Goal: Information Seeking & Learning: Learn about a topic

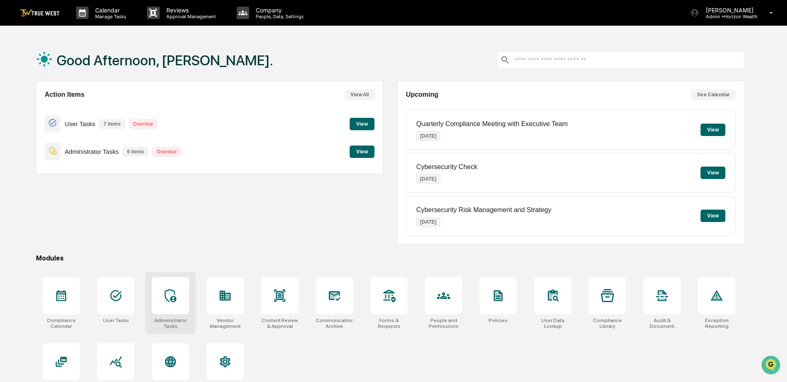
click at [180, 297] on div at bounding box center [170, 295] width 37 height 37
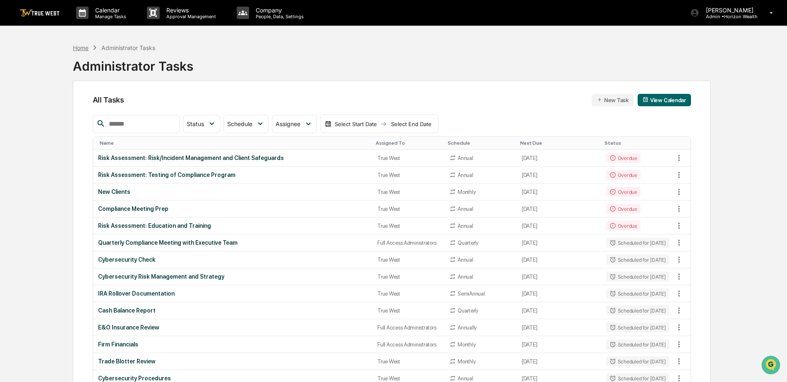
click at [83, 45] on div "Home" at bounding box center [81, 47] width 16 height 7
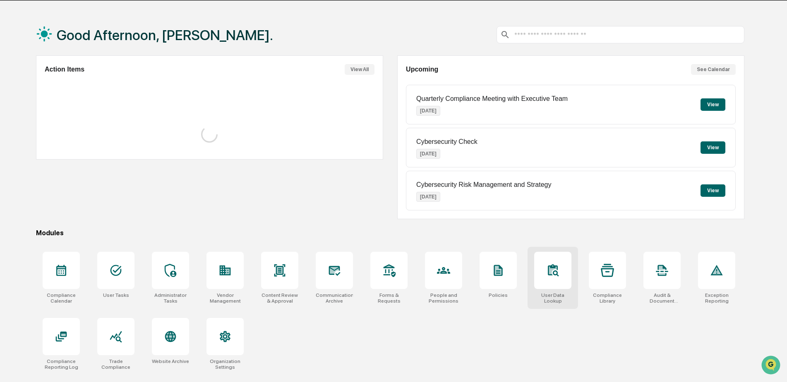
scroll to position [39, 0]
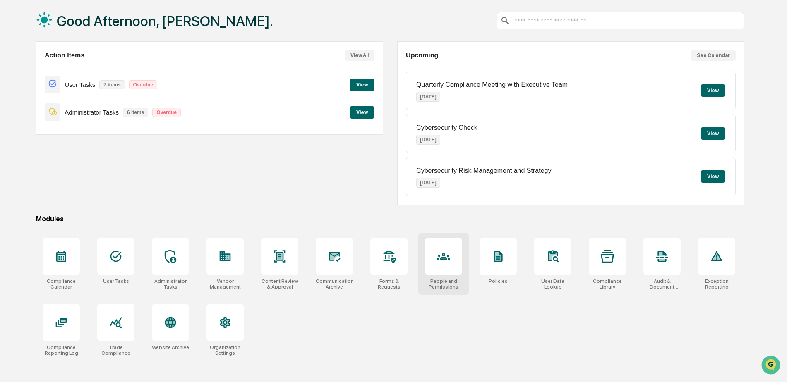
click at [441, 260] on icon at bounding box center [443, 256] width 13 height 7
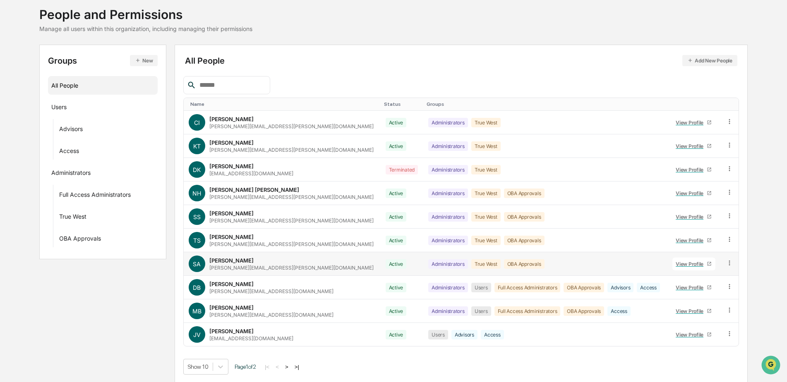
scroll to position [50, 0]
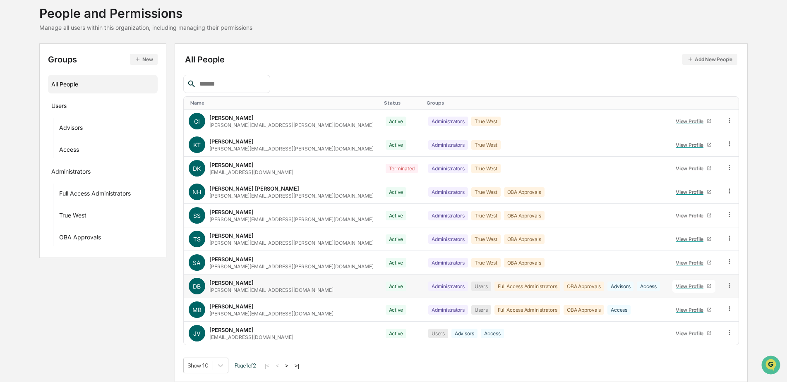
click at [691, 287] on div "View Profile" at bounding box center [690, 286] width 31 height 6
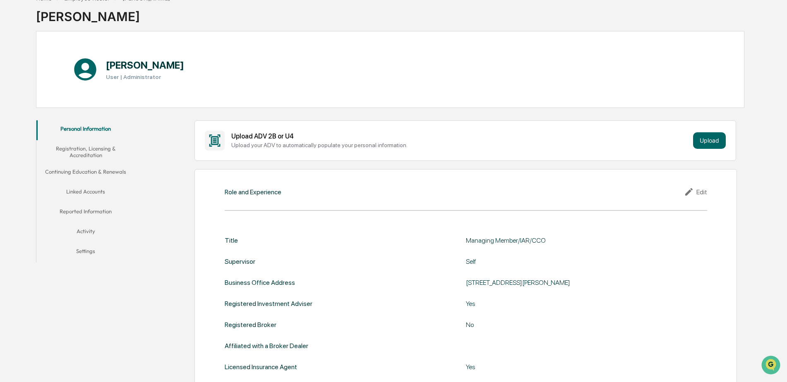
click at [90, 192] on button "Linked Accounts" at bounding box center [85, 193] width 99 height 20
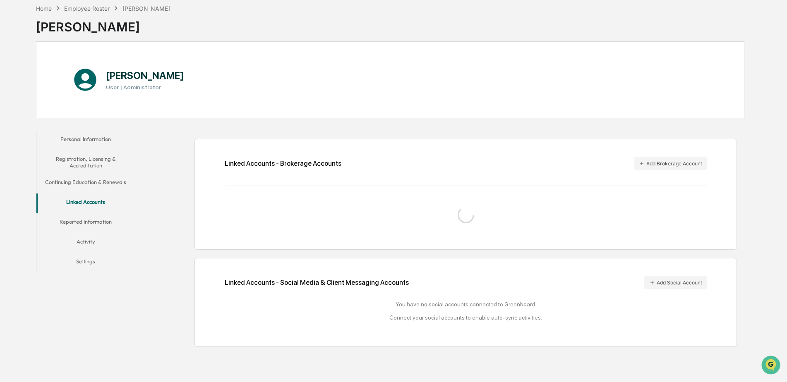
scroll to position [40, 0]
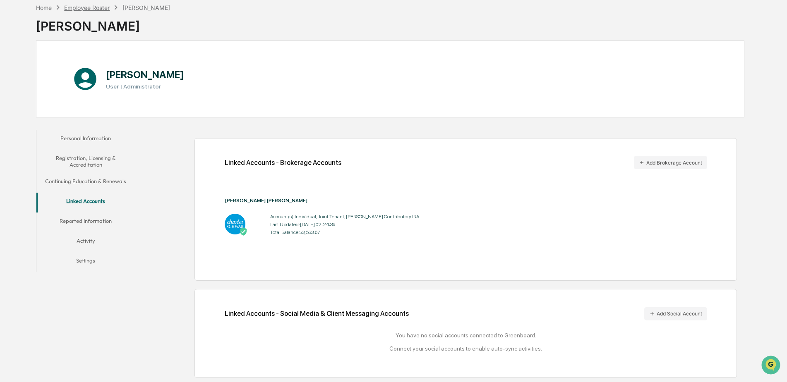
click at [95, 8] on div "Employee Roster" at bounding box center [86, 7] width 45 height 7
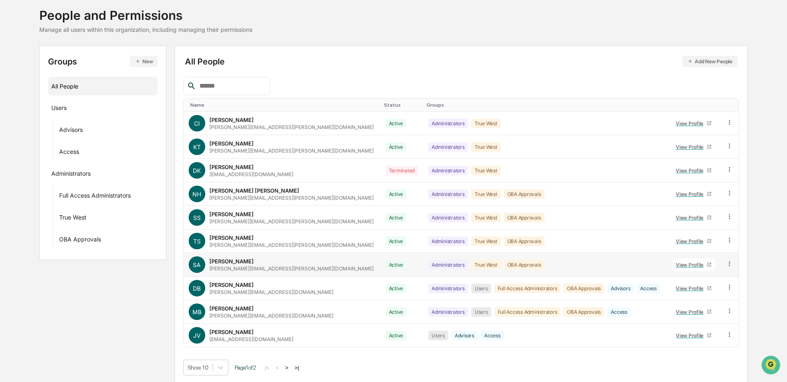
scroll to position [50, 0]
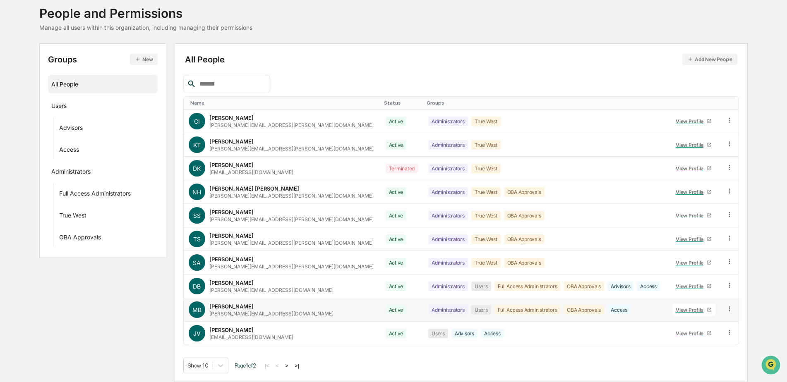
click at [695, 311] on div "View Profile" at bounding box center [690, 310] width 31 height 6
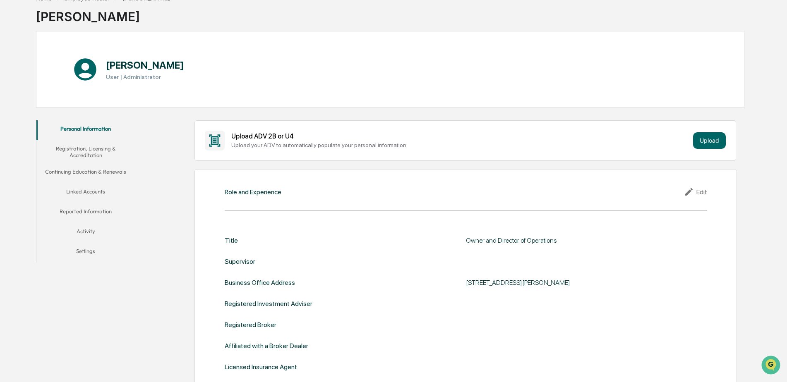
click at [92, 192] on button "Linked Accounts" at bounding box center [85, 193] width 99 height 20
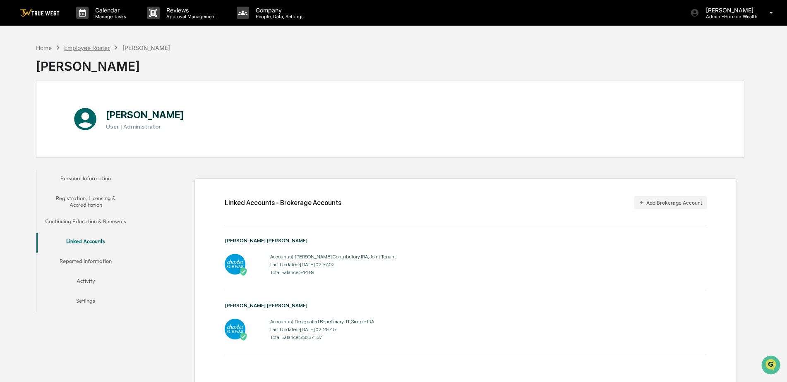
click at [81, 46] on div "Employee Roster" at bounding box center [86, 47] width 45 height 7
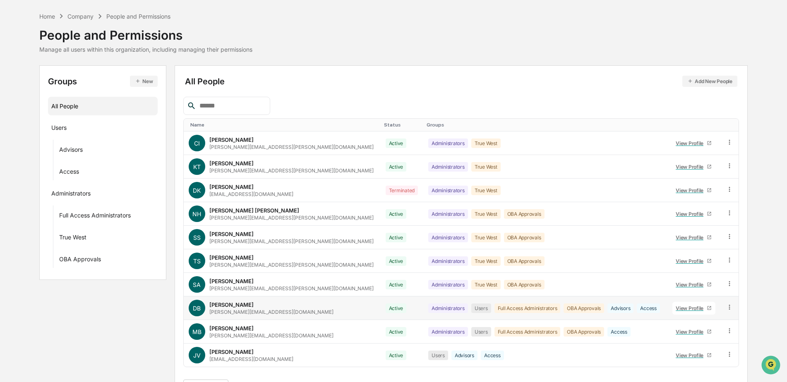
scroll to position [50, 0]
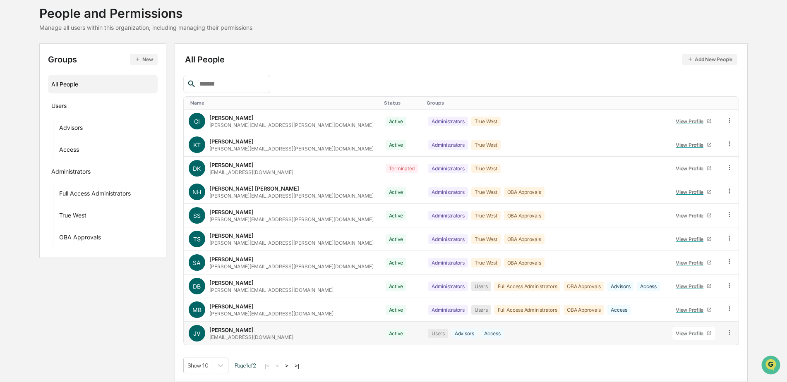
click at [684, 331] on div "View Profile" at bounding box center [690, 333] width 31 height 6
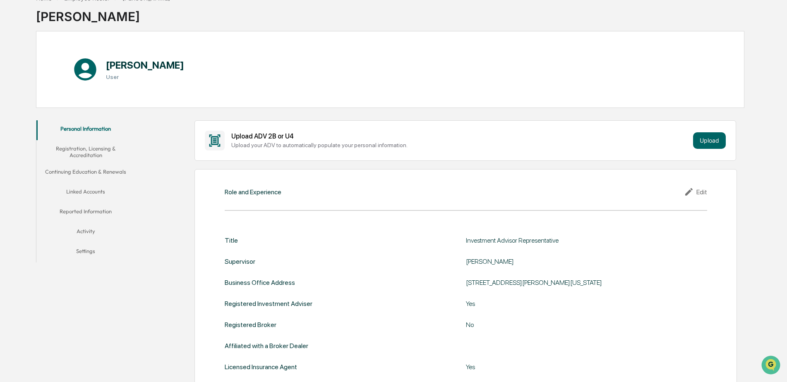
click at [86, 190] on button "Linked Accounts" at bounding box center [85, 193] width 99 height 20
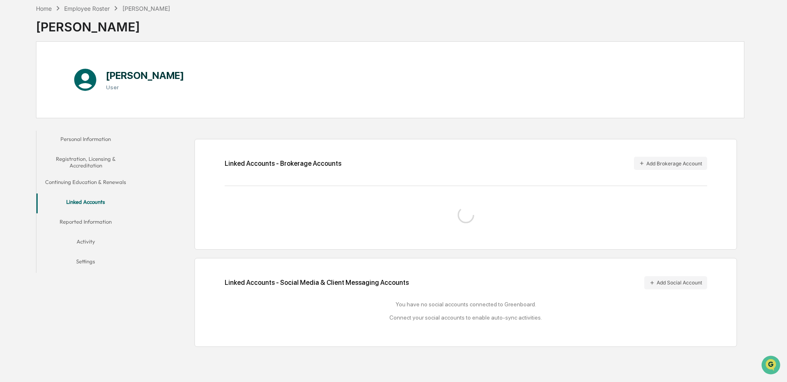
scroll to position [40, 0]
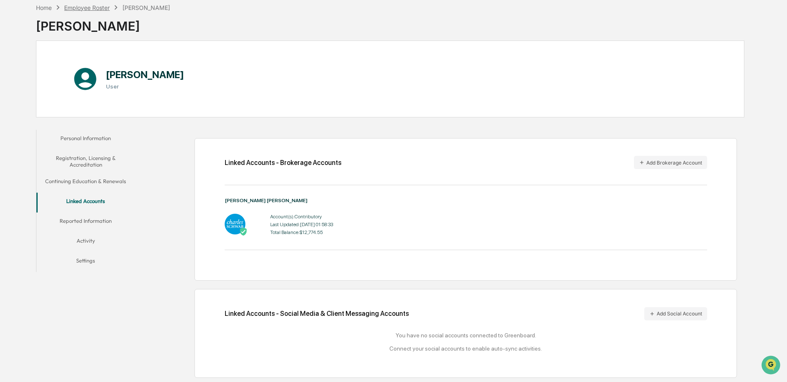
click at [84, 10] on div "Employee Roster" at bounding box center [86, 7] width 45 height 7
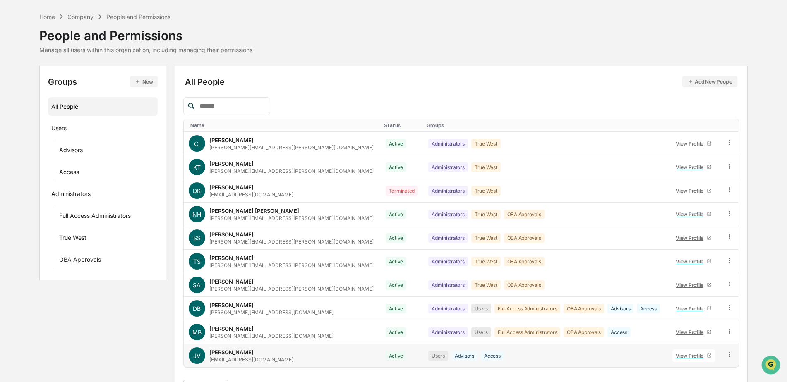
scroll to position [50, 0]
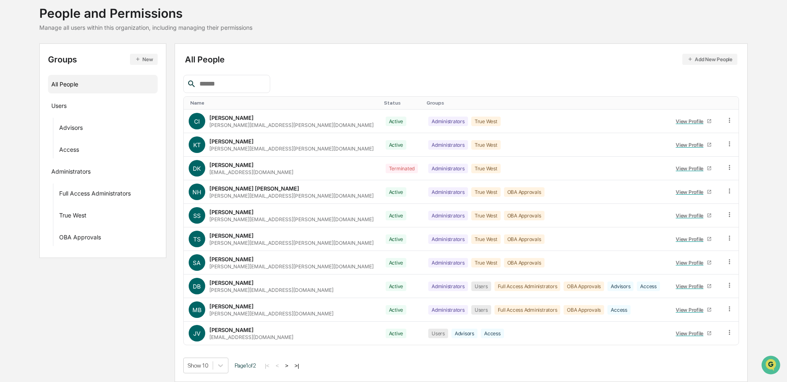
click at [289, 365] on button ">" at bounding box center [286, 365] width 8 height 7
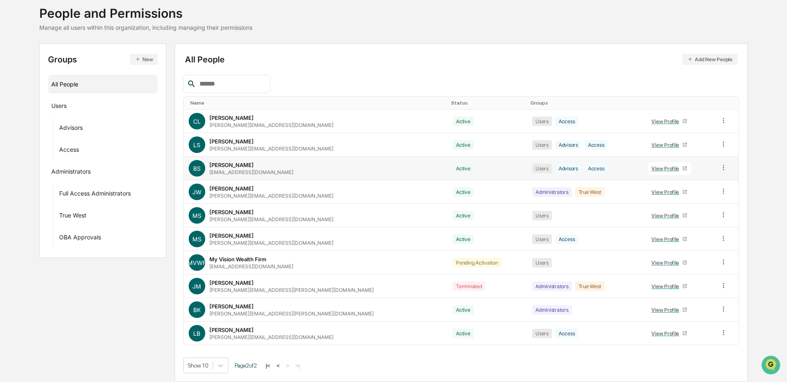
click at [651, 166] on div "View Profile" at bounding box center [666, 168] width 31 height 6
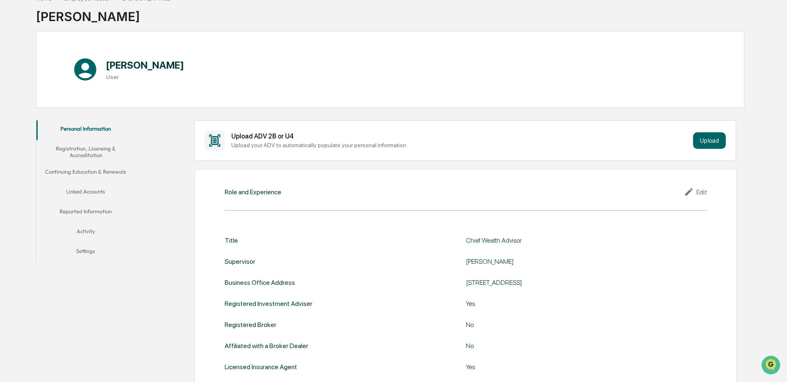
click at [89, 189] on button "Linked Accounts" at bounding box center [85, 193] width 99 height 20
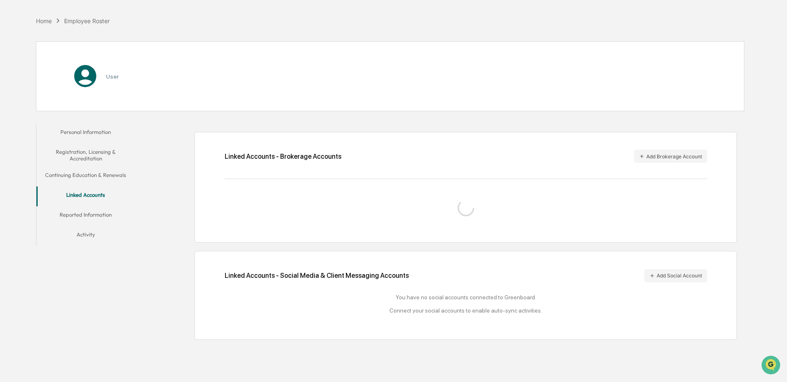
scroll to position [39, 0]
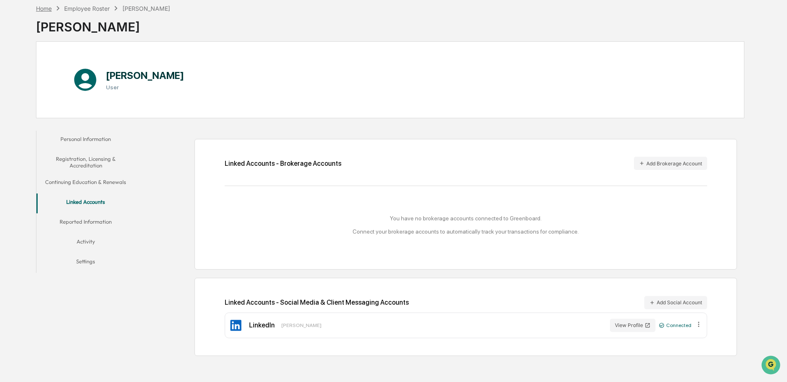
click at [42, 10] on div "Home" at bounding box center [44, 8] width 16 height 7
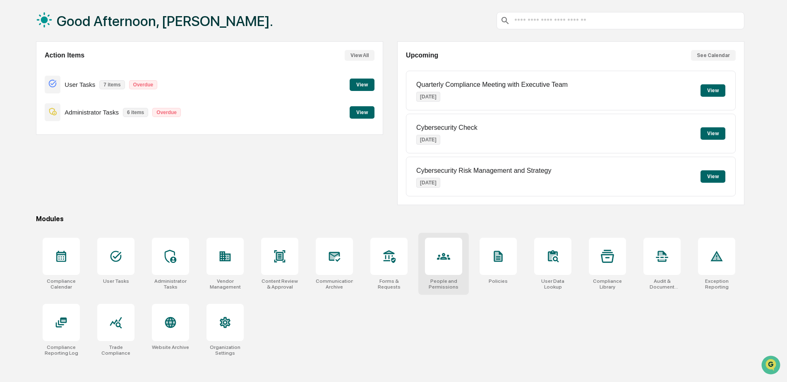
click at [454, 260] on div at bounding box center [443, 256] width 37 height 37
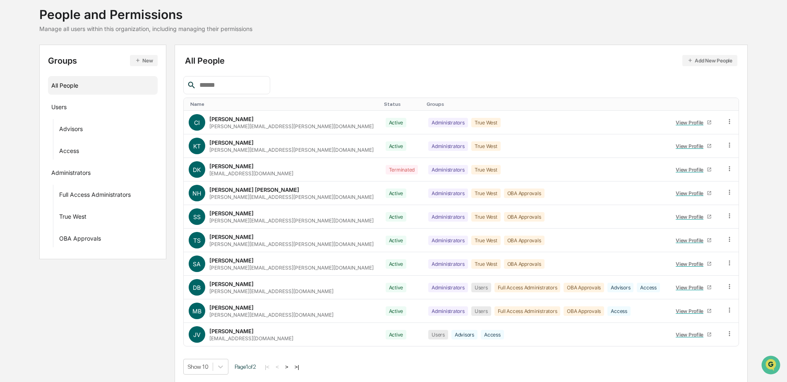
scroll to position [50, 0]
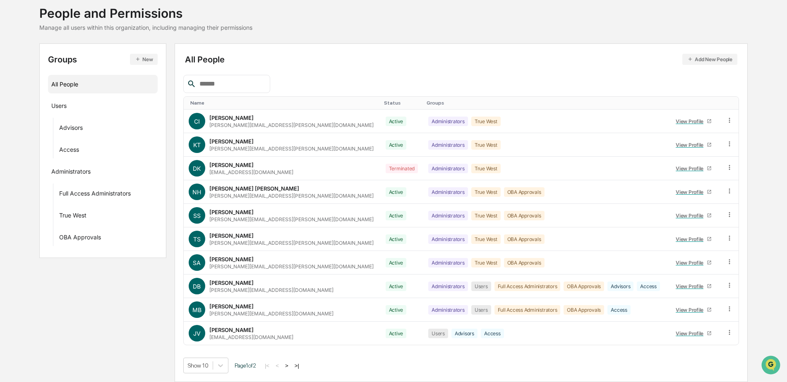
click at [289, 365] on button ">" at bounding box center [286, 365] width 8 height 7
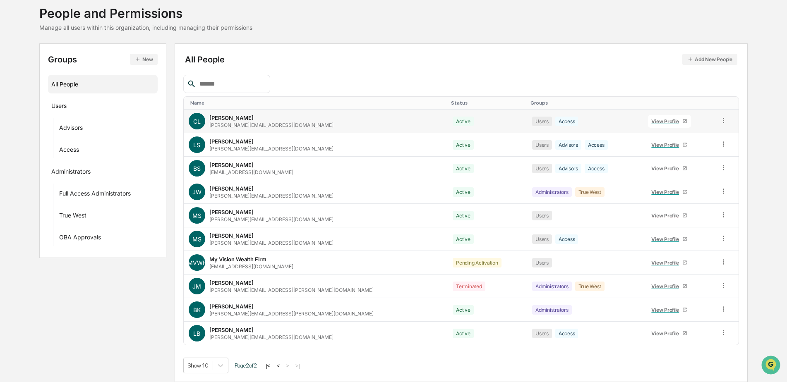
click at [651, 121] on div "View Profile" at bounding box center [666, 121] width 31 height 6
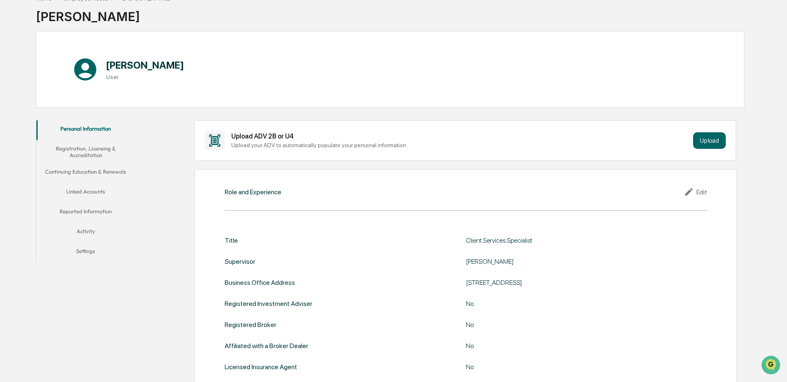
click at [84, 191] on button "Linked Accounts" at bounding box center [85, 193] width 99 height 20
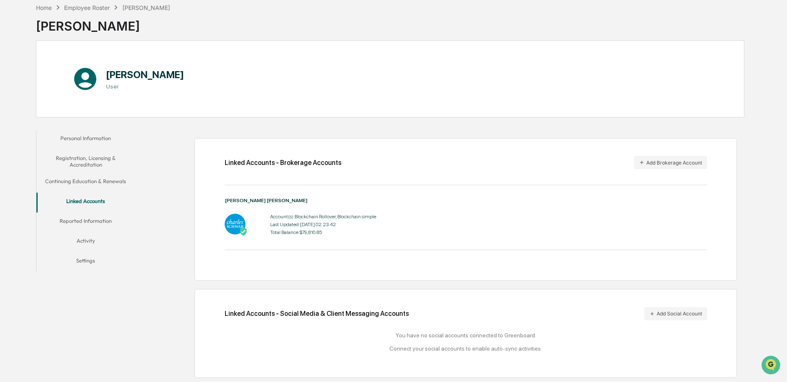
scroll to position [39, 0]
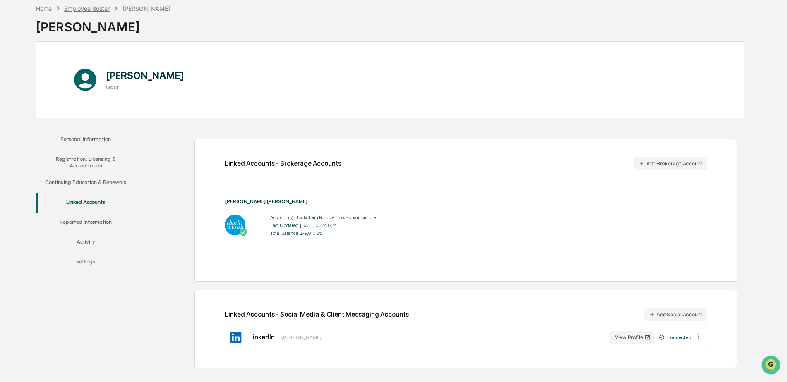
click at [76, 6] on div "Employee Roster" at bounding box center [86, 8] width 45 height 7
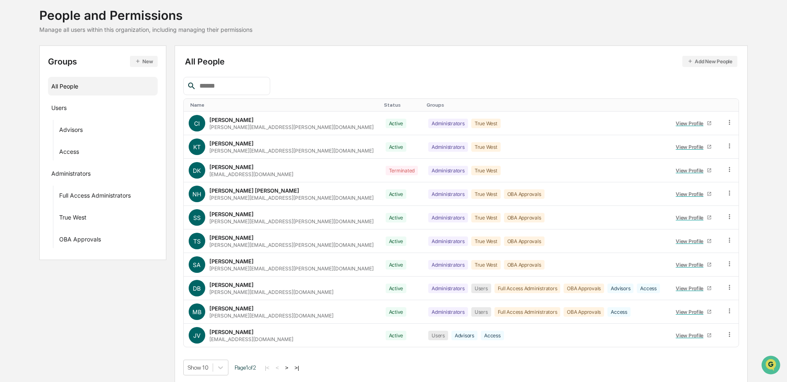
scroll to position [50, 0]
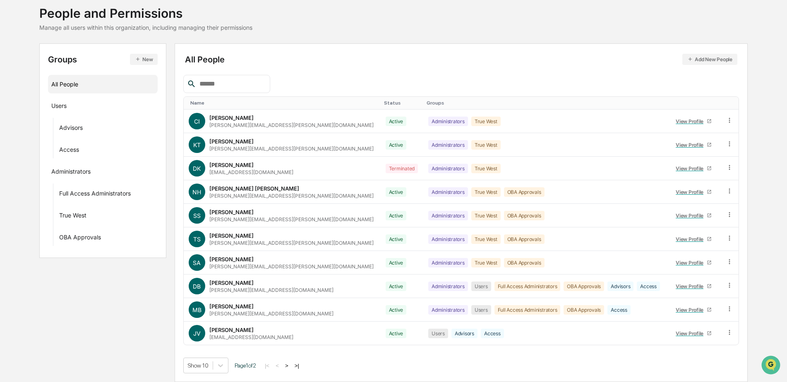
click at [288, 364] on button ">" at bounding box center [286, 365] width 8 height 7
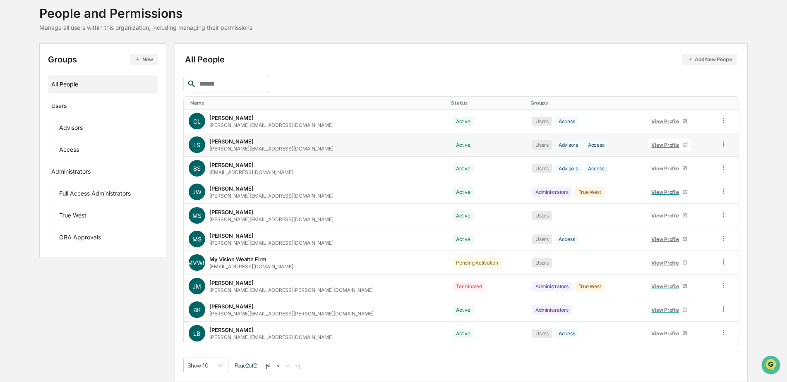
click at [652, 143] on div "View Profile" at bounding box center [666, 145] width 31 height 6
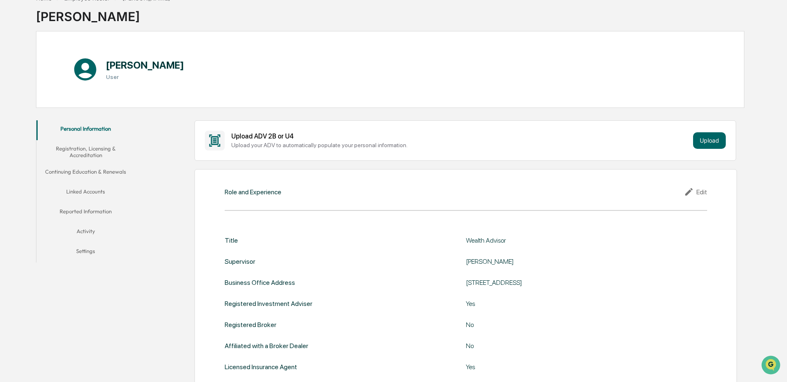
click at [98, 190] on button "Linked Accounts" at bounding box center [85, 193] width 99 height 20
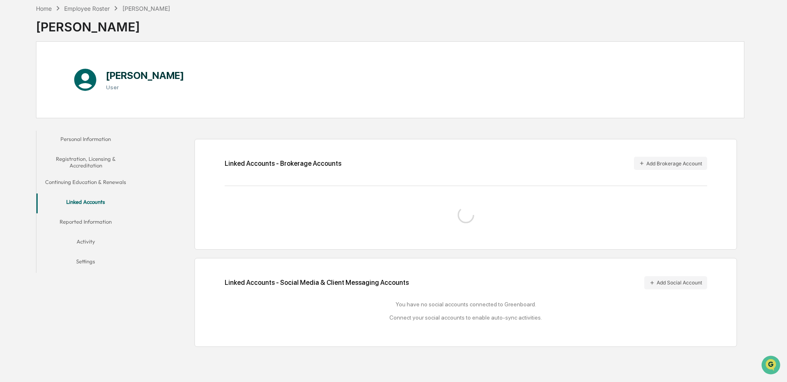
scroll to position [40, 0]
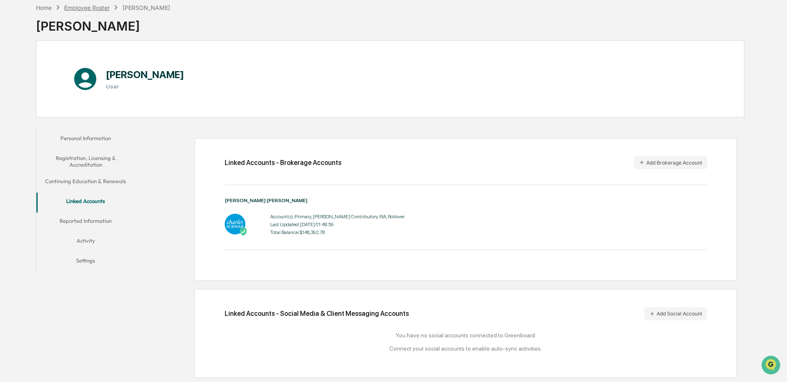
click at [84, 6] on div "Employee Roster" at bounding box center [86, 7] width 45 height 7
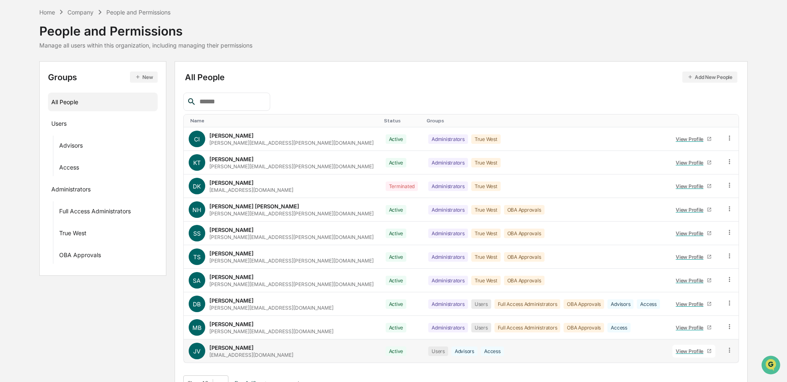
scroll to position [50, 0]
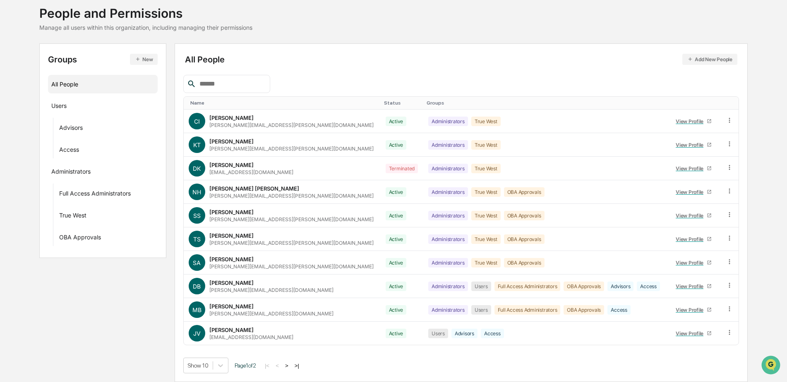
click at [289, 366] on button ">" at bounding box center [286, 365] width 8 height 7
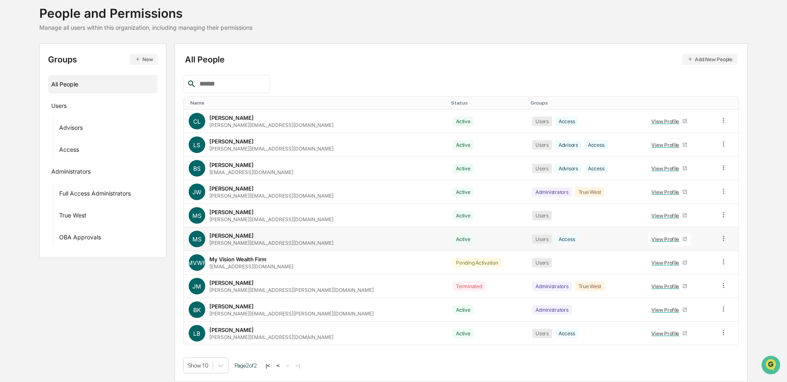
click at [658, 237] on div "View Profile" at bounding box center [666, 239] width 31 height 6
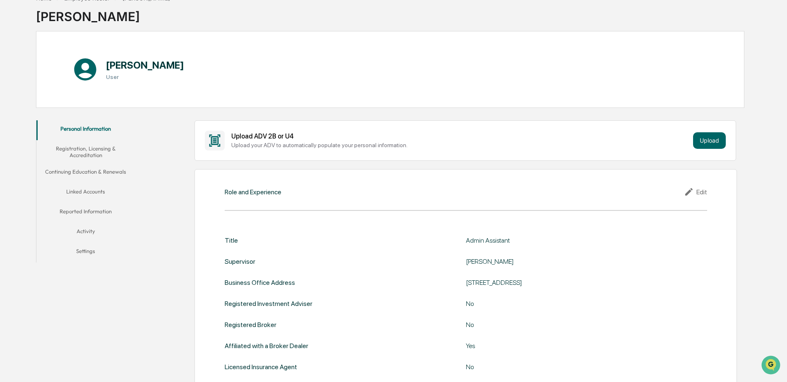
click at [77, 189] on button "Linked Accounts" at bounding box center [85, 193] width 99 height 20
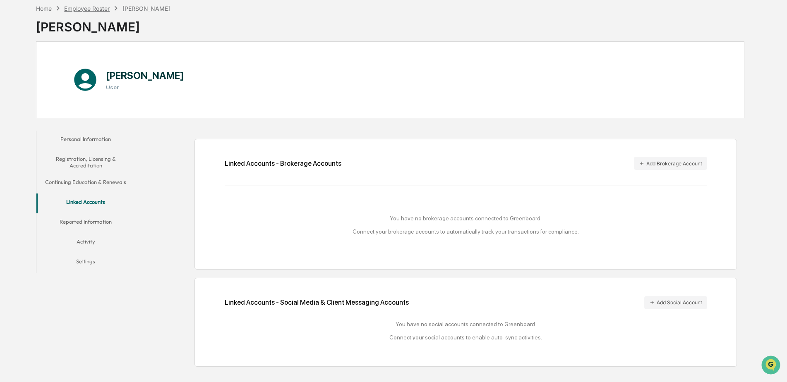
click at [77, 6] on div "Employee Roster" at bounding box center [86, 8] width 45 height 7
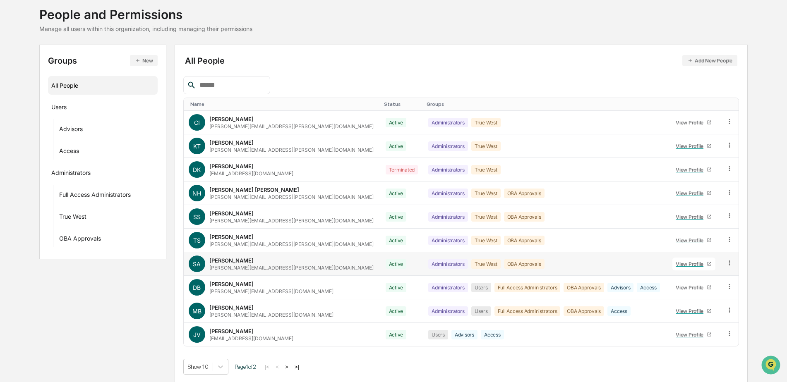
scroll to position [50, 0]
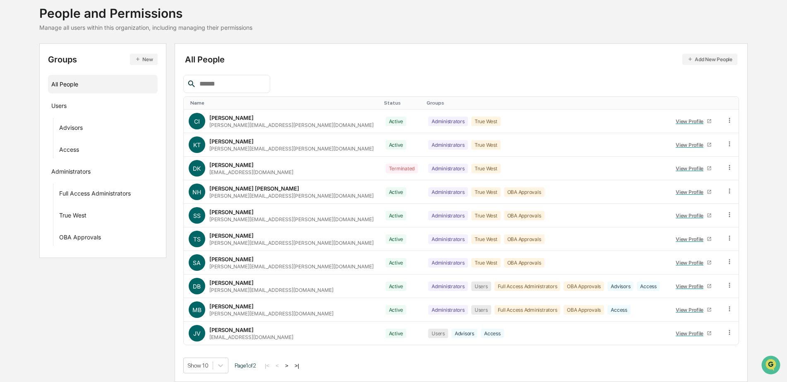
click at [289, 363] on button ">" at bounding box center [286, 365] width 8 height 7
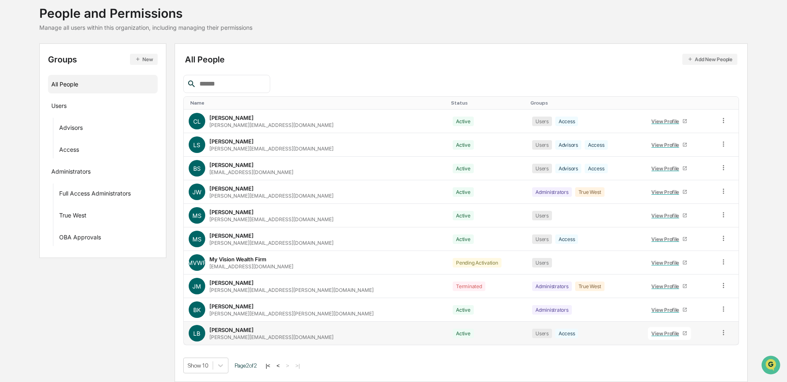
click at [656, 334] on div "View Profile" at bounding box center [666, 333] width 31 height 6
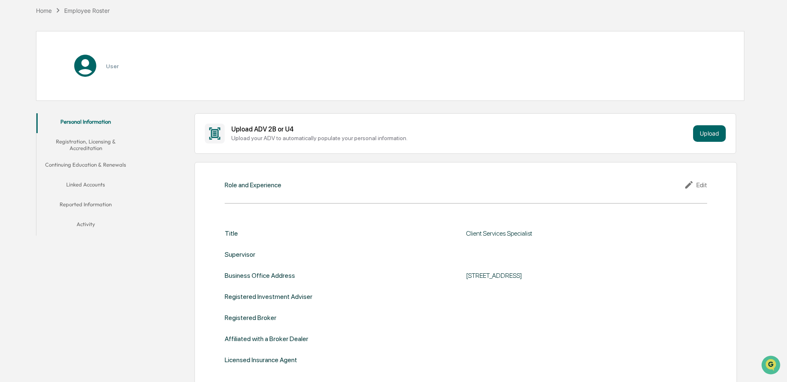
click at [95, 186] on button "Linked Accounts" at bounding box center [85, 186] width 99 height 20
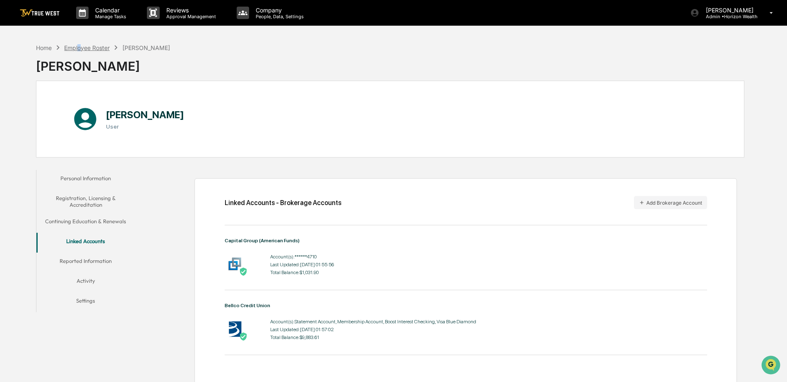
click at [80, 49] on div "Employee Roster" at bounding box center [86, 47] width 45 height 7
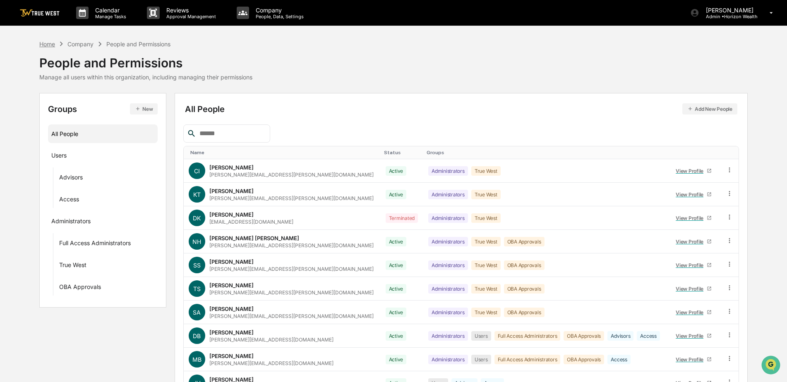
click at [47, 43] on div "Home" at bounding box center [47, 44] width 16 height 7
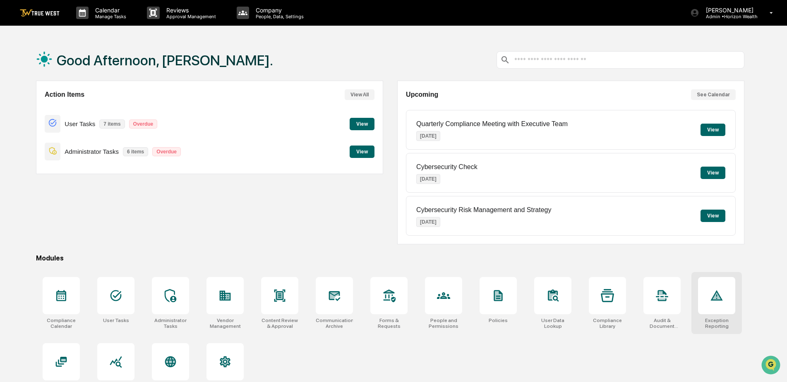
click at [713, 291] on icon at bounding box center [716, 295] width 13 height 13
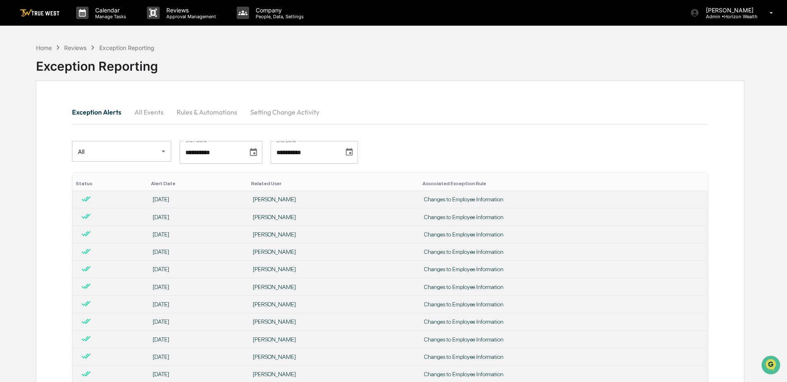
click at [40, 43] on div "Home Reviews Exception Reporting" at bounding box center [95, 47] width 118 height 9
click at [41, 50] on div "Home" at bounding box center [44, 47] width 16 height 7
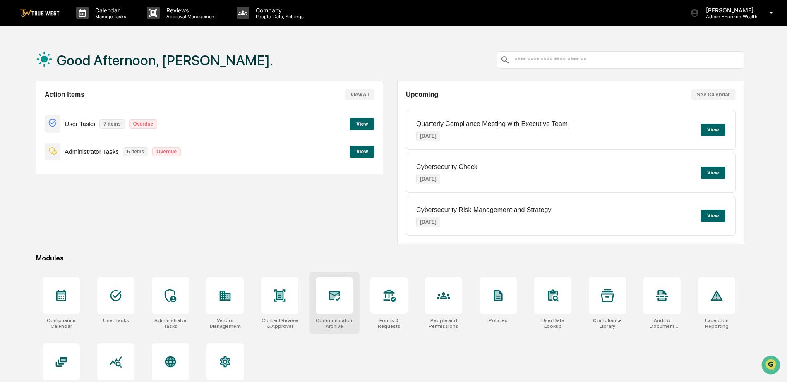
click at [333, 299] on icon at bounding box center [335, 296] width 12 height 10
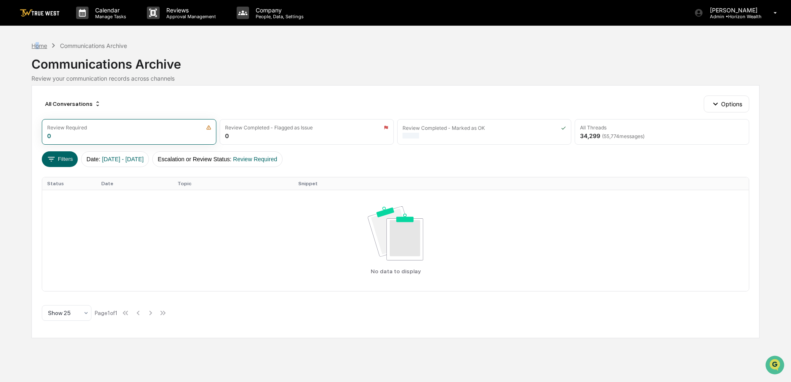
click at [38, 44] on div "Home" at bounding box center [39, 45] width 16 height 7
